Goal: Task Accomplishment & Management: Complete application form

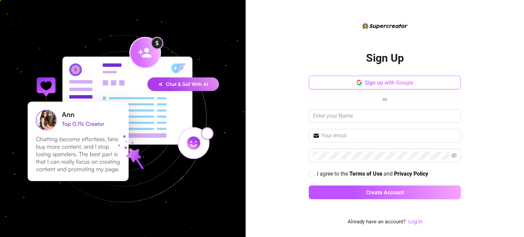
click at [385, 80] on span "Sign up with Google" at bounding box center [389, 83] width 49 height 6
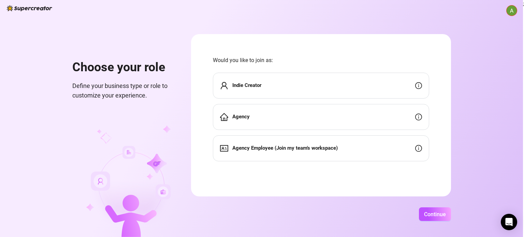
click at [359, 121] on div "Agency" at bounding box center [321, 117] width 216 height 26
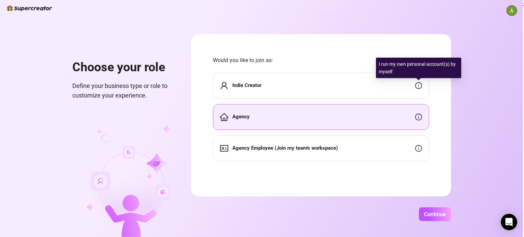
click at [418, 86] on icon "info-circle" at bounding box center [418, 85] width 7 height 7
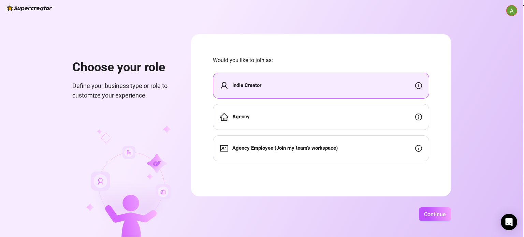
click at [350, 129] on div "Agency" at bounding box center [321, 117] width 216 height 26
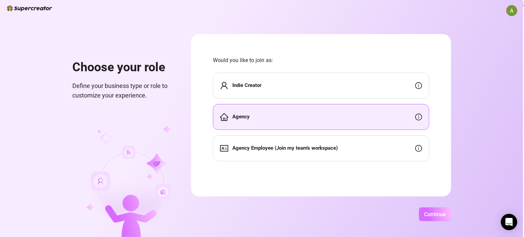
click at [426, 215] on span "Continue" at bounding box center [435, 214] width 22 height 6
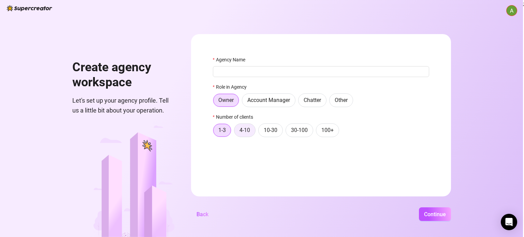
click at [242, 131] on span "4-10" at bounding box center [245, 130] width 11 height 6
click at [236, 132] on input "4-10" at bounding box center [236, 132] width 0 height 0
click at [437, 212] on span "Continue" at bounding box center [435, 214] width 22 height 6
click at [311, 66] on input "Agency Name" at bounding box center [321, 71] width 216 height 11
type input "Numen"
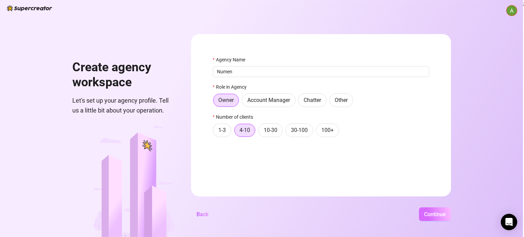
click at [438, 212] on span "Continue" at bounding box center [435, 214] width 22 height 6
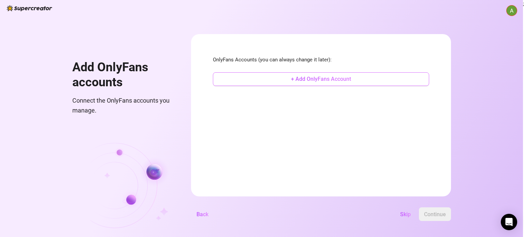
click at [344, 81] on span "+ Add OnlyFans Account" at bounding box center [321, 79] width 60 height 6
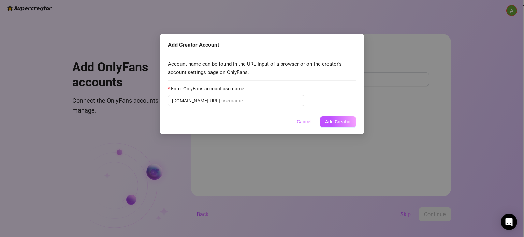
click at [308, 121] on span "Cancel" at bounding box center [304, 121] width 15 height 5
